Goal: Information Seeking & Learning: Learn about a topic

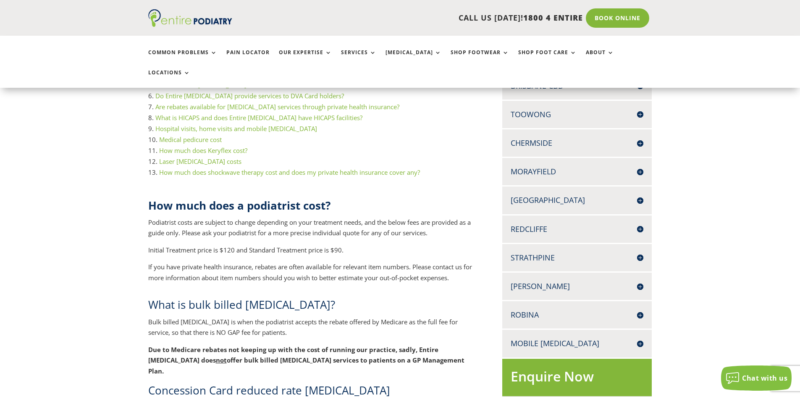
scroll to position [235, 0]
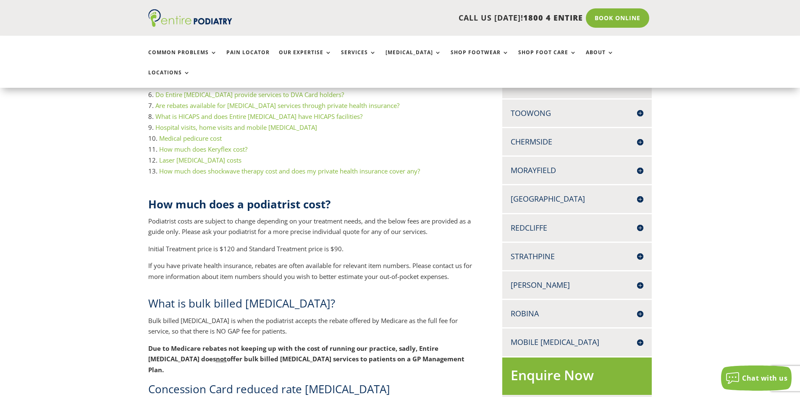
click at [640, 337] on h4 "Mobile [MEDICAL_DATA]" at bounding box center [577, 342] width 133 height 11
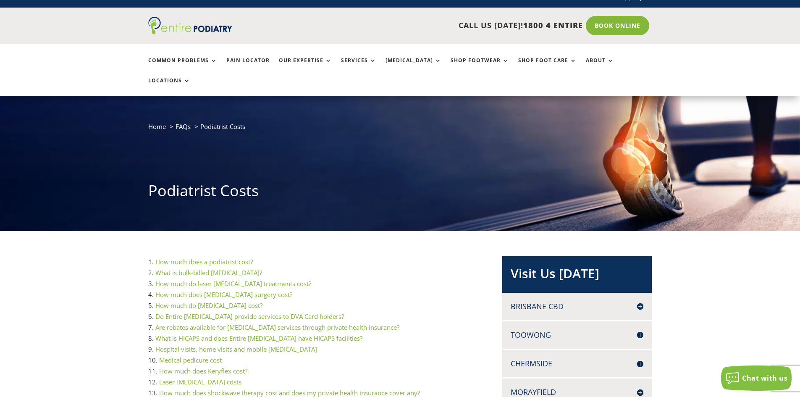
scroll to position [0, 0]
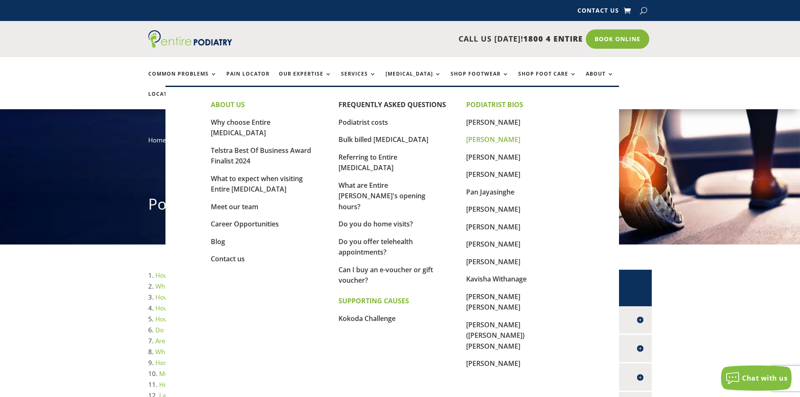
click at [492, 141] on link "[PERSON_NAME]" at bounding box center [493, 139] width 54 height 9
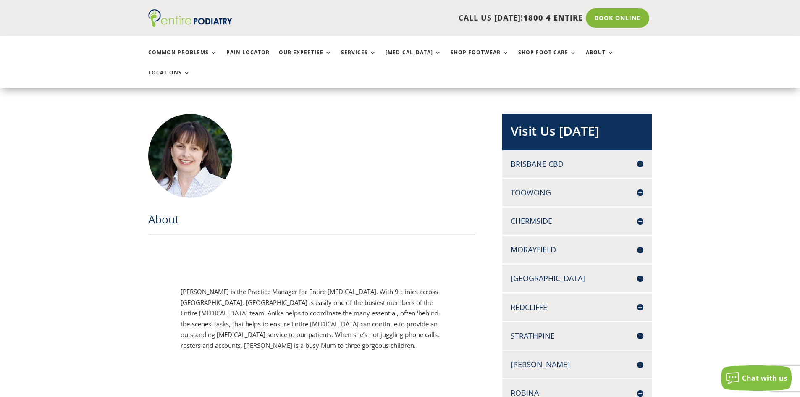
scroll to position [302, 0]
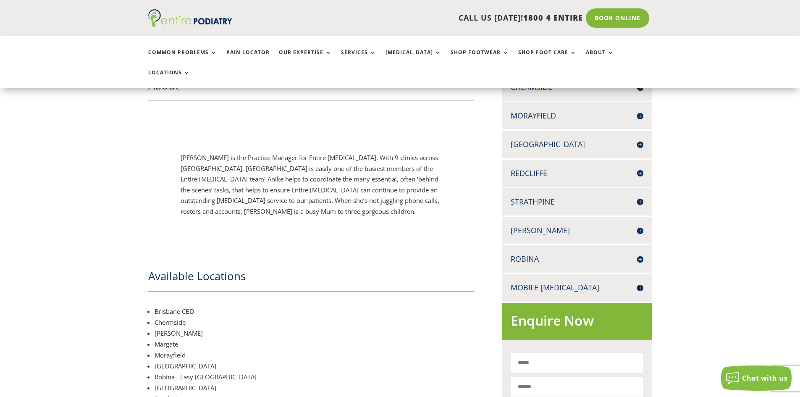
drag, startPoint x: 383, startPoint y: 170, endPoint x: 151, endPoint y: 180, distance: 232.1
click at [151, 180] on div "Anike Hope is the Practice Manager for Entire Podiatry. With 9 clinics across S…" at bounding box center [311, 185] width 327 height 140
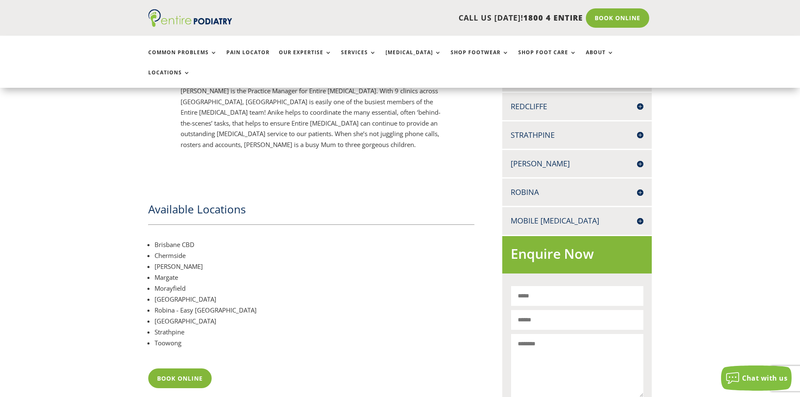
scroll to position [370, 0]
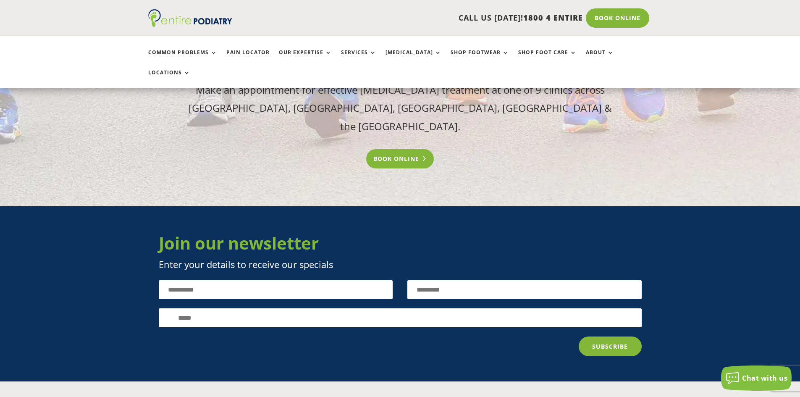
click at [402, 149] on link "Book Online" at bounding box center [400, 158] width 68 height 19
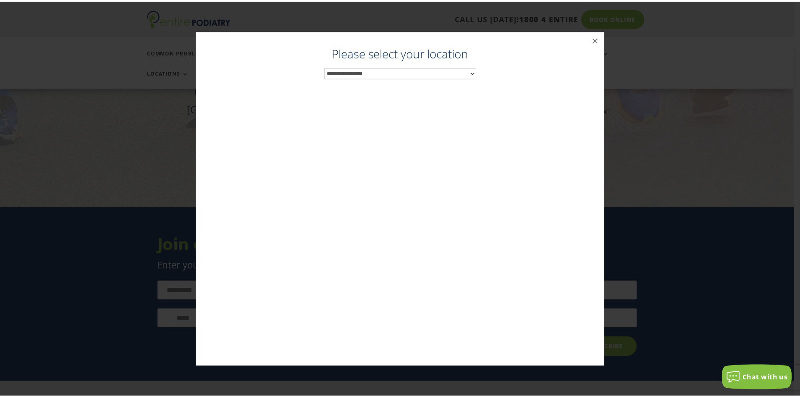
scroll to position [1041, 0]
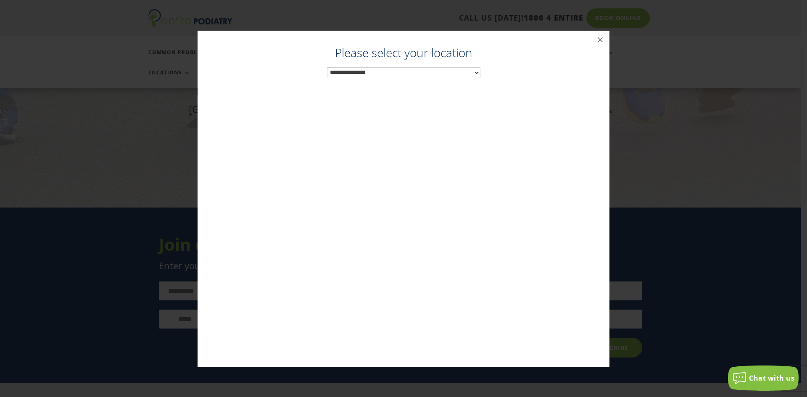
click at [475, 74] on select "**********" at bounding box center [403, 72] width 153 height 11
click at [599, 40] on button "×" at bounding box center [600, 40] width 18 height 18
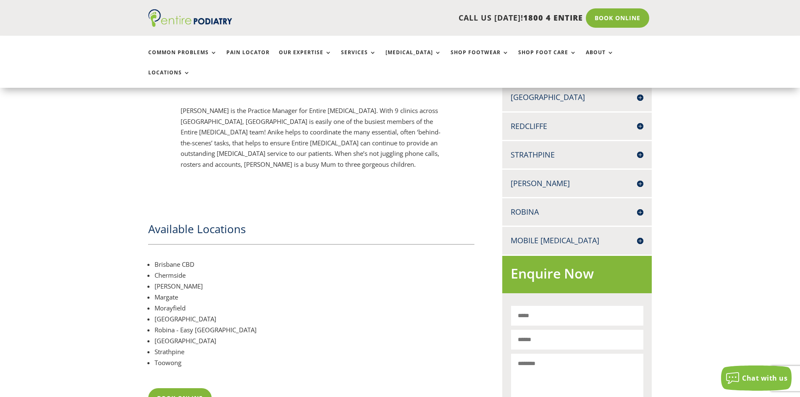
scroll to position [335, 0]
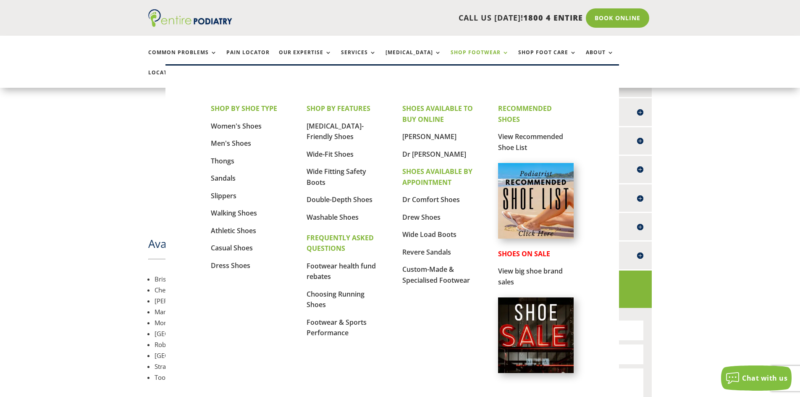
click at [478, 52] on link "Shop Footwear" at bounding box center [480, 59] width 58 height 18
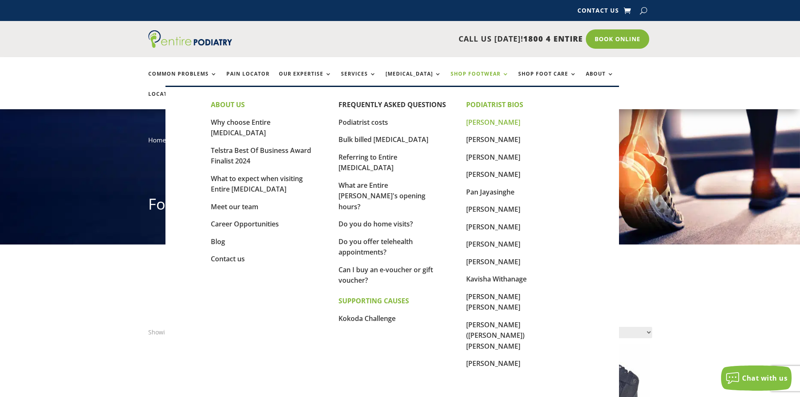
click at [490, 121] on link "[PERSON_NAME]" at bounding box center [493, 122] width 54 height 9
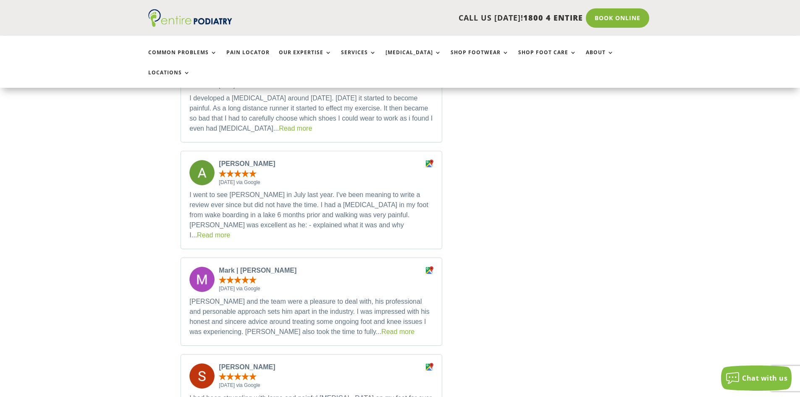
scroll to position [1848, 0]
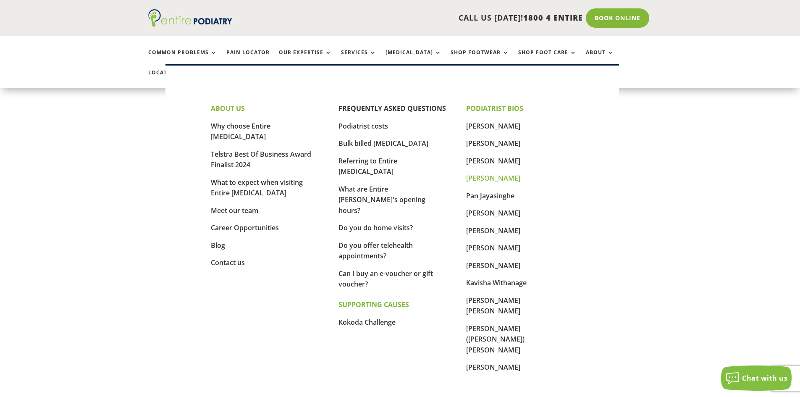
click at [516, 179] on link "[PERSON_NAME]" at bounding box center [493, 177] width 54 height 9
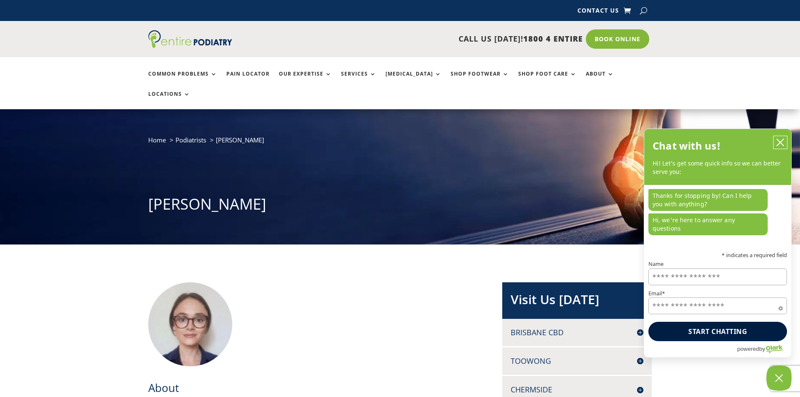
click at [782, 147] on icon "close chatbox" at bounding box center [780, 142] width 8 height 8
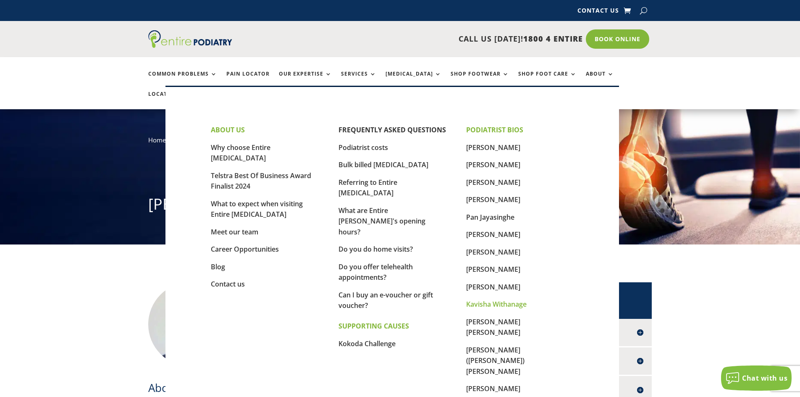
click at [505, 302] on link "Kavisha Withanage" at bounding box center [496, 304] width 60 height 9
click at [499, 181] on link "[PERSON_NAME]" at bounding box center [493, 182] width 54 height 9
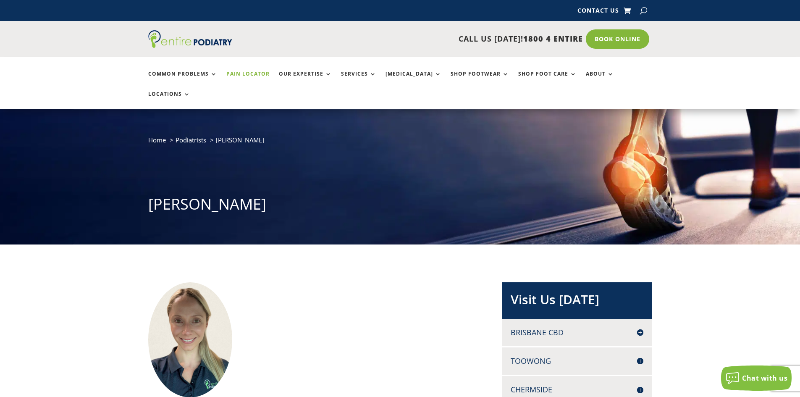
click at [235, 71] on link "Pain Locator" at bounding box center [247, 80] width 43 height 18
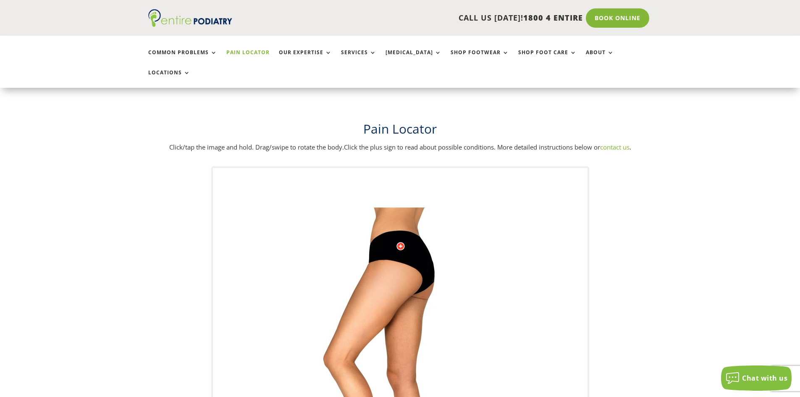
scroll to position [101, 0]
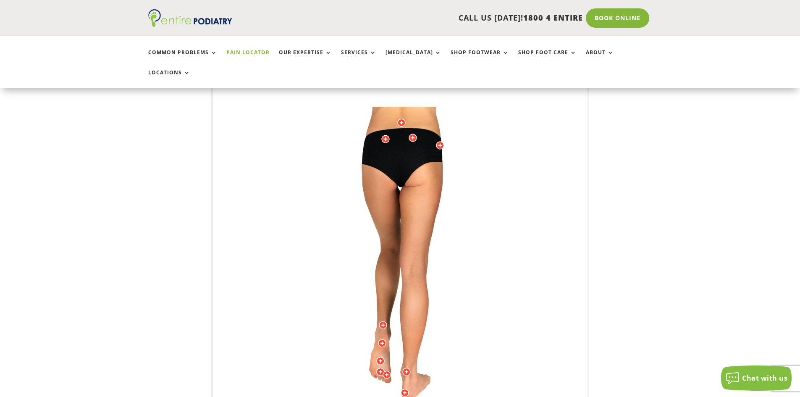
click at [383, 339] on div at bounding box center [382, 343] width 8 height 8
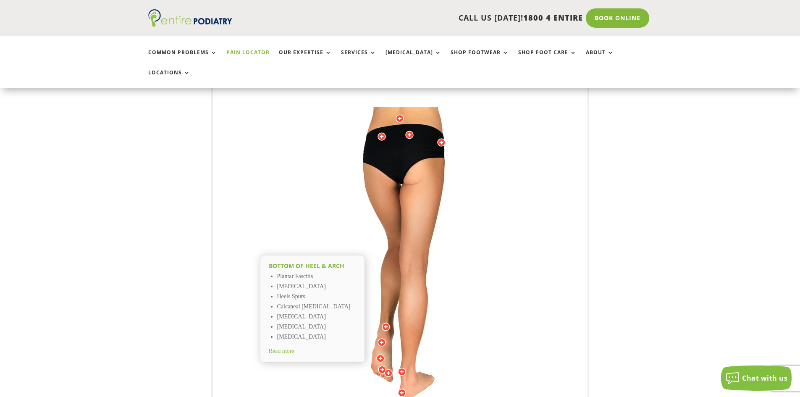
click at [387, 323] on div at bounding box center [386, 327] width 8 height 8
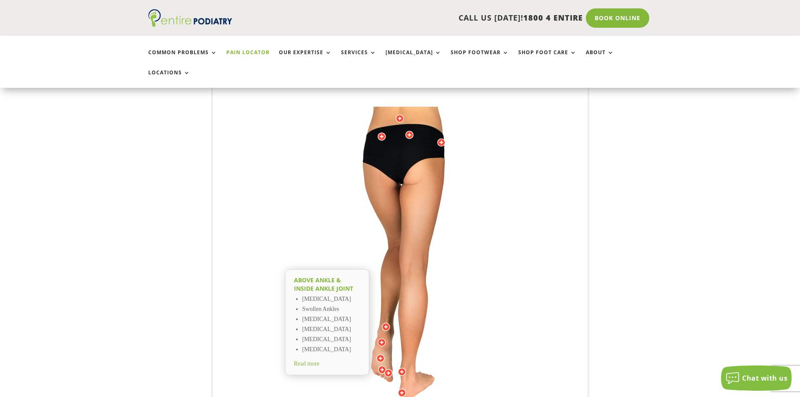
click at [403, 389] on div at bounding box center [402, 393] width 8 height 8
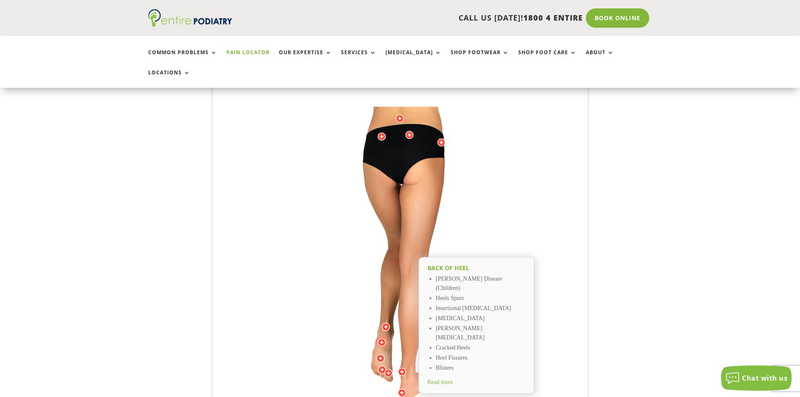
click at [443, 138] on div at bounding box center [441, 142] width 8 height 8
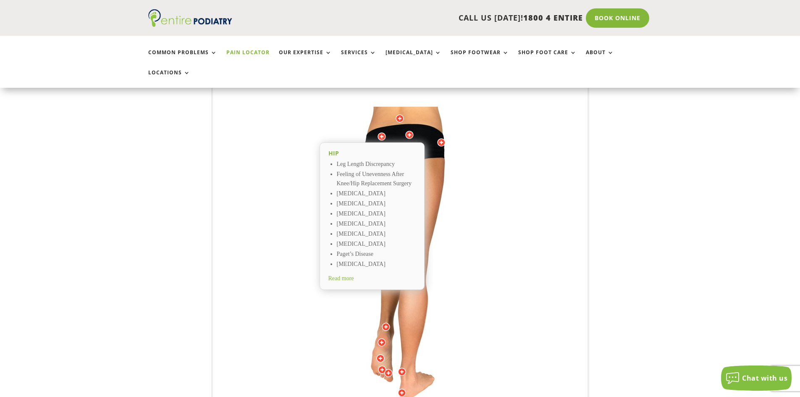
click at [400, 114] on div at bounding box center [400, 118] width 8 height 8
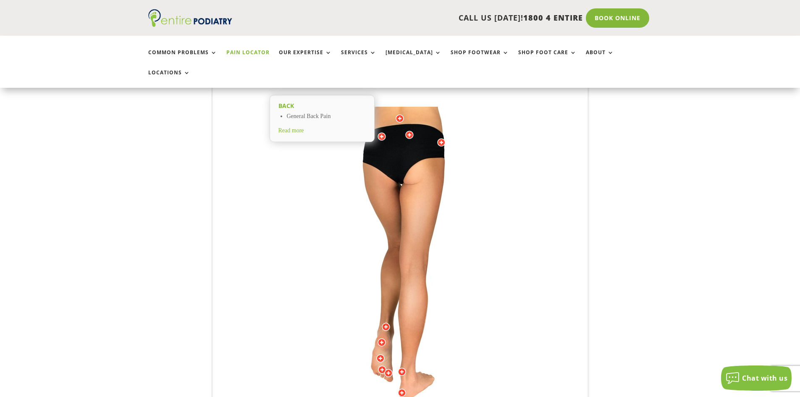
click at [412, 131] on div at bounding box center [409, 135] width 8 height 8
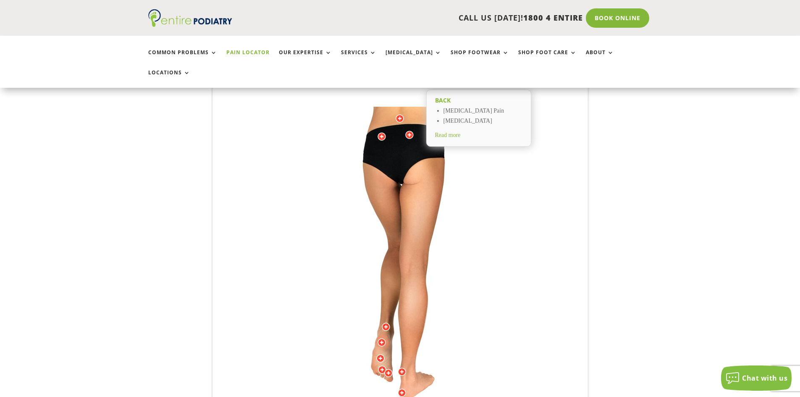
click at [383, 132] on div at bounding box center [382, 136] width 8 height 8
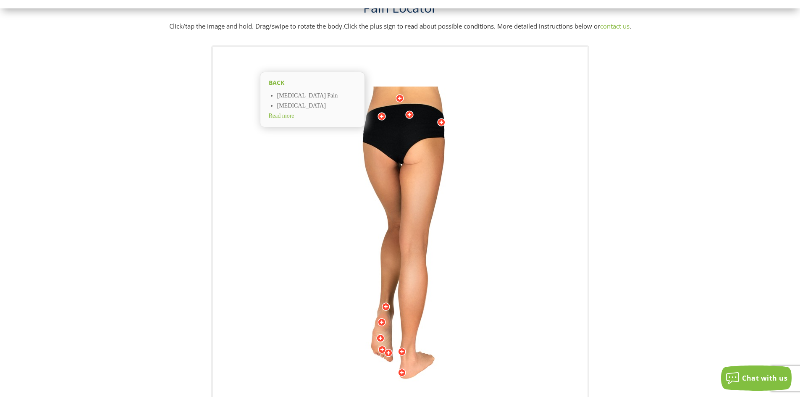
scroll to position [0, 0]
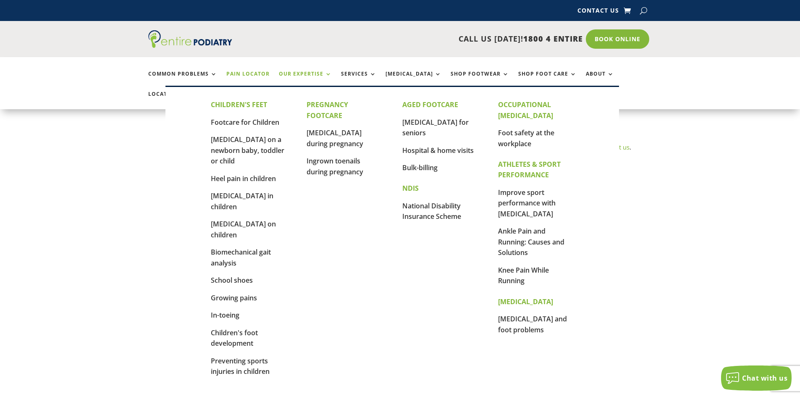
click at [307, 75] on link "Our Expertise" at bounding box center [305, 80] width 53 height 18
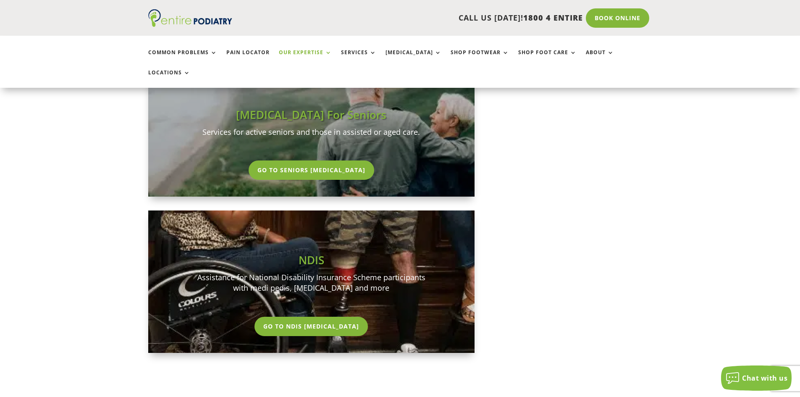
scroll to position [840, 0]
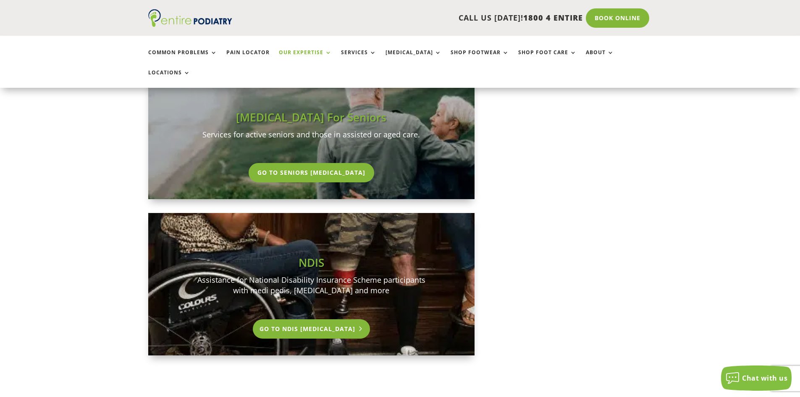
click at [333, 319] on link "Go To NDIS [MEDICAL_DATA]" at bounding box center [312, 328] width 118 height 19
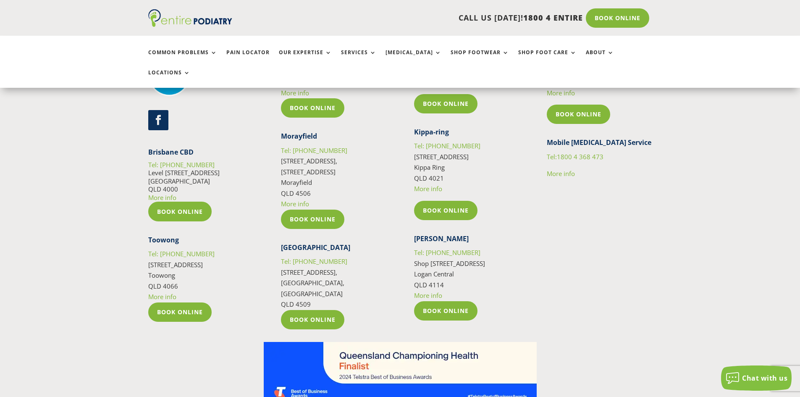
scroll to position [1569, 0]
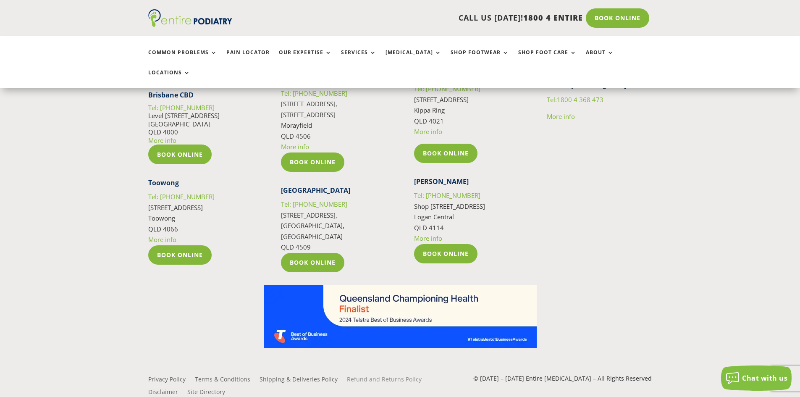
click at [356, 376] on link "Refund and Returns Policy" at bounding box center [384, 380] width 75 height 9
